Goal: Information Seeking & Learning: Learn about a topic

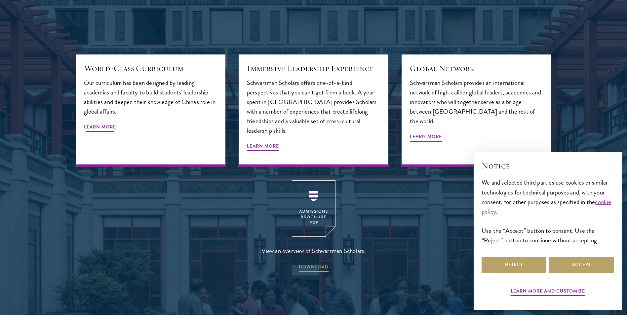
scroll to position [892, 0]
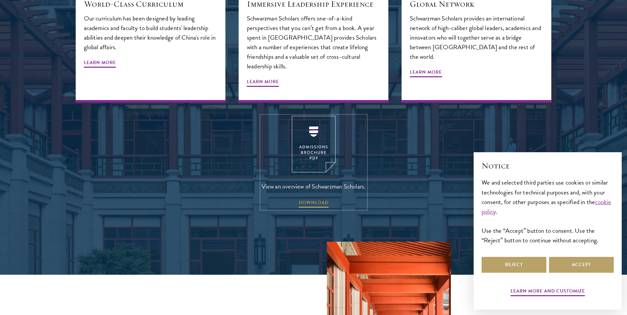
click at [308, 117] on img at bounding box center [314, 144] width 44 height 57
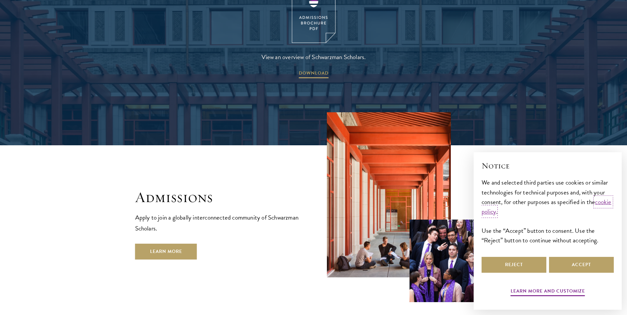
scroll to position [1024, 0]
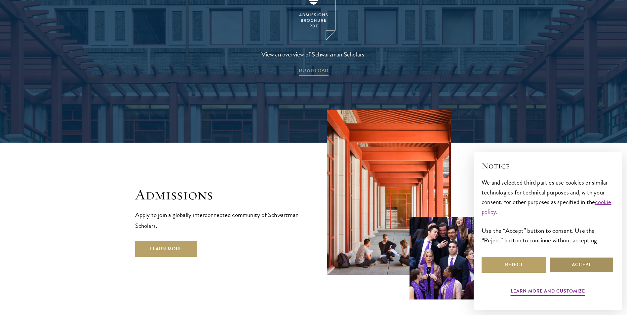
drag, startPoint x: 590, startPoint y: 268, endPoint x: 577, endPoint y: 267, distance: 12.9
click at [590, 268] on button "Accept" at bounding box center [581, 265] width 65 height 16
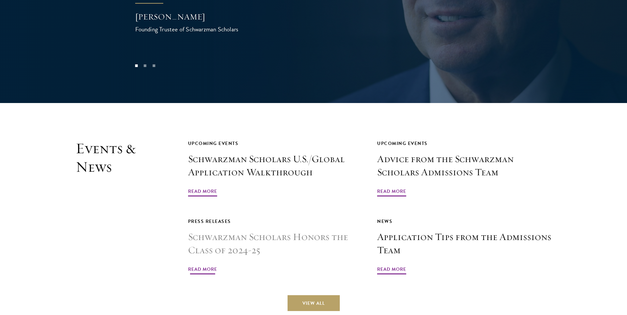
scroll to position [1520, 0]
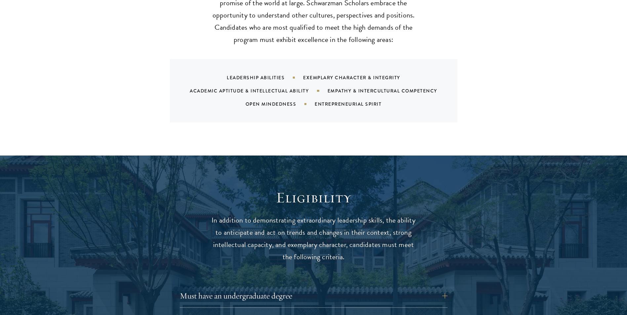
scroll to position [826, 0]
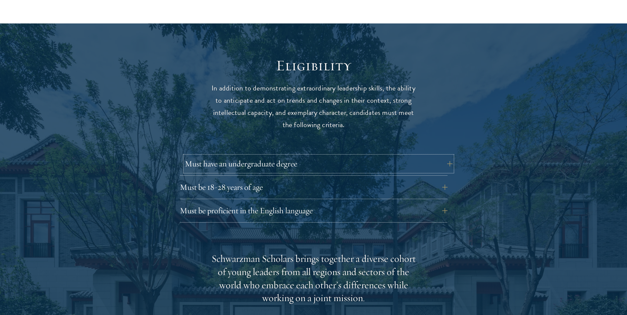
click at [316, 156] on button "Must have an undergraduate degree" at bounding box center [319, 164] width 268 height 16
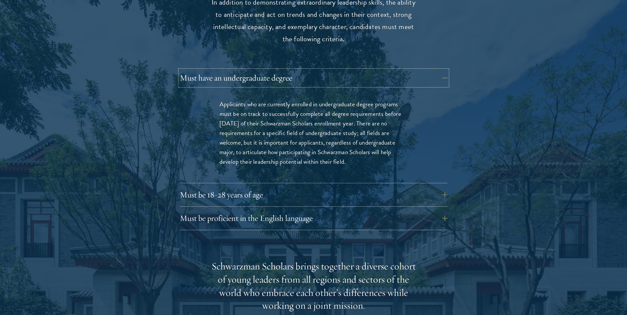
scroll to position [958, 0]
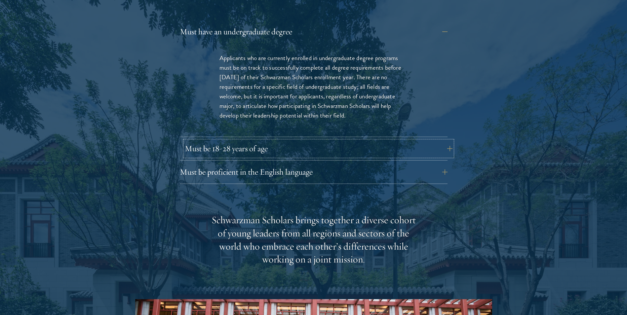
click at [306, 141] on button "Must be 18-28 years of age" at bounding box center [319, 149] width 268 height 16
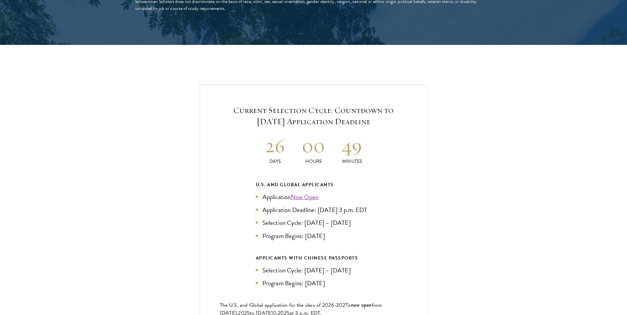
scroll to position [1487, 0]
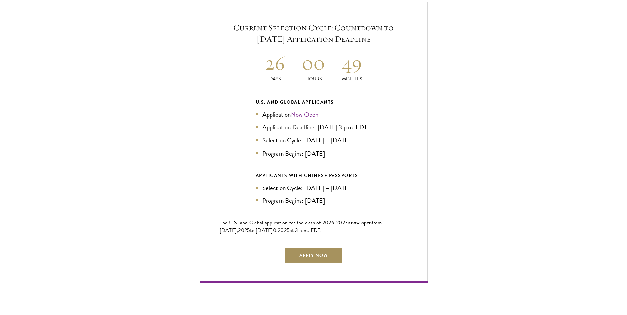
click at [309, 250] on link "Apply Now" at bounding box center [314, 256] width 58 height 16
